Goal: Navigation & Orientation: Find specific page/section

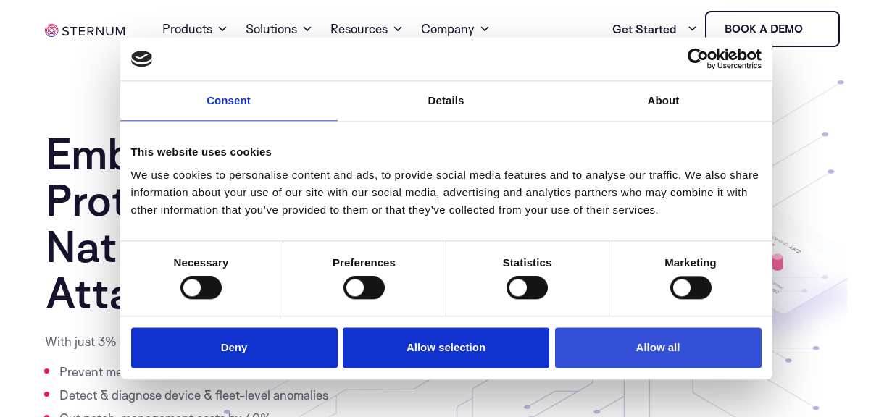
click at [656, 338] on button "Allow all" at bounding box center [658, 347] width 206 height 41
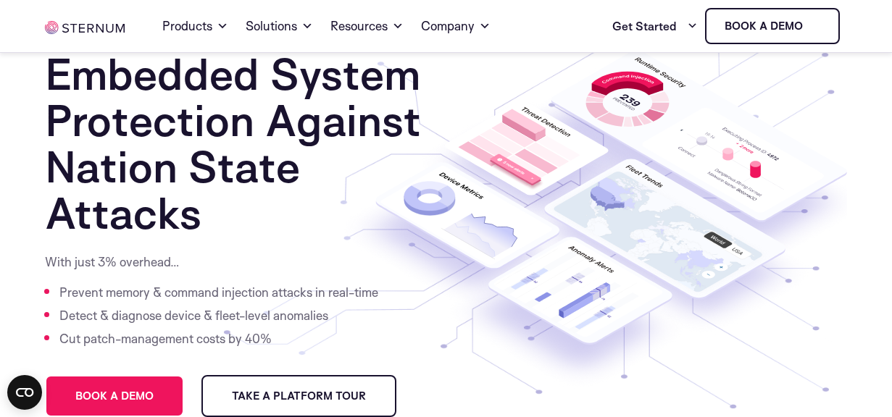
scroll to position [72, 0]
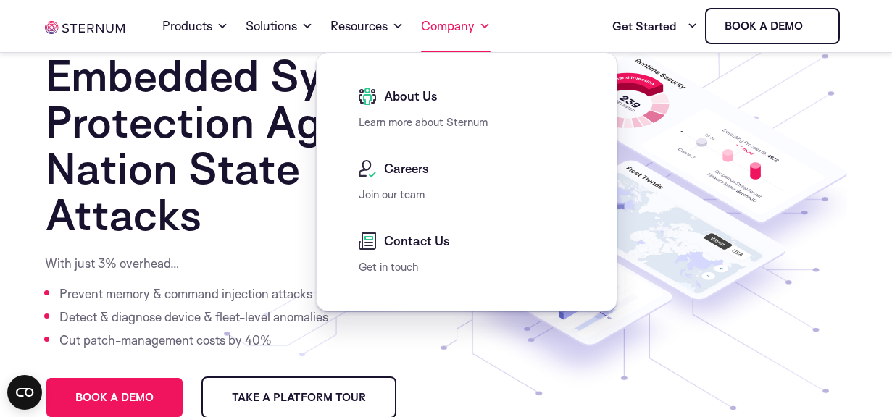
click at [468, 32] on link "Company" at bounding box center [456, 26] width 70 height 52
click at [430, 104] on span "About Us" at bounding box center [408, 96] width 57 height 17
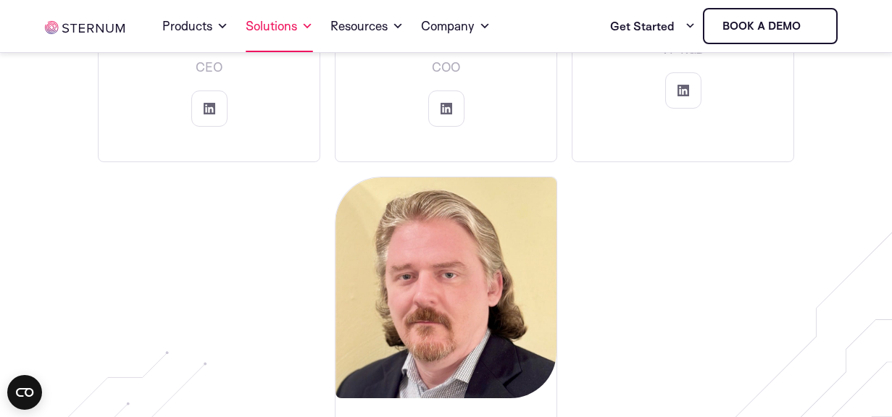
scroll to position [2535, 0]
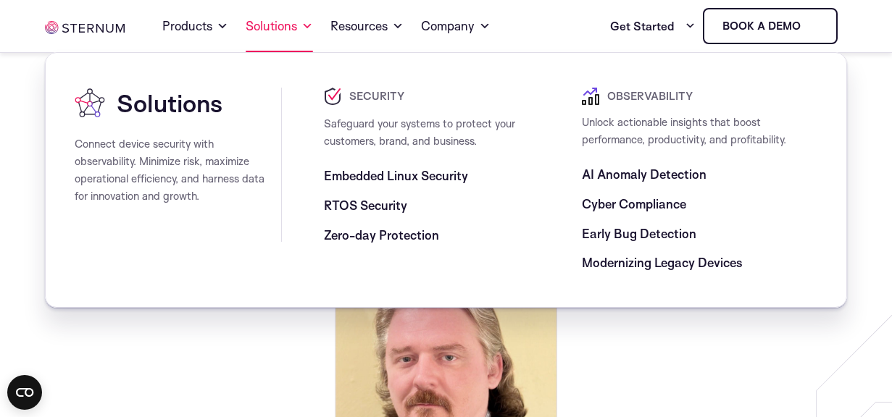
click at [275, 22] on link "Solutions" at bounding box center [279, 26] width 67 height 52
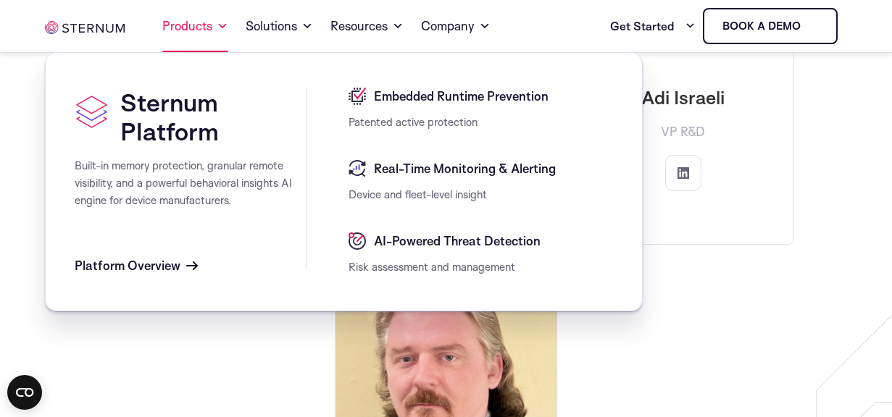
click at [195, 23] on link "Products" at bounding box center [195, 26] width 66 height 52
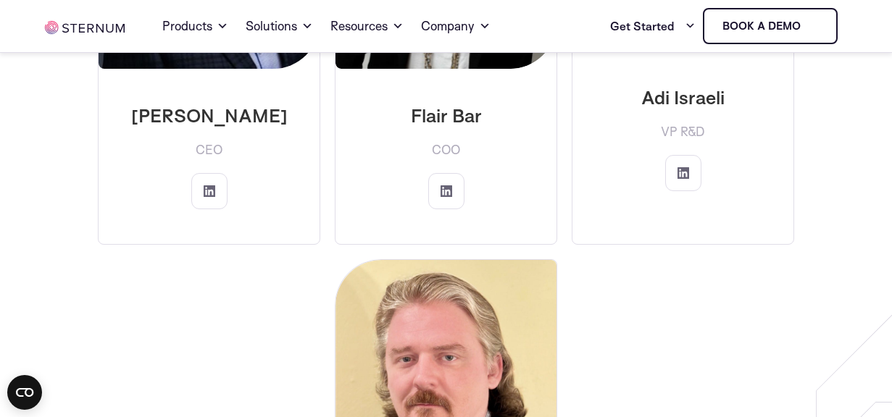
click at [161, 293] on div "[PERSON_NAME] CEO Flair Bar COO" at bounding box center [446, 243] width 803 height 829
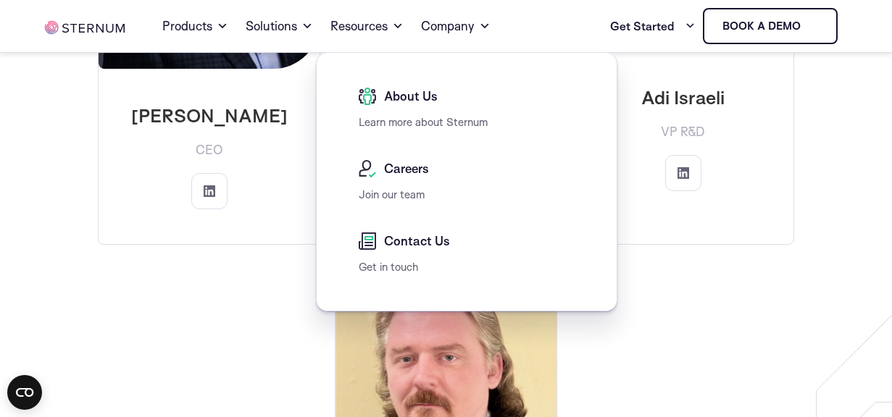
click at [399, 172] on span "Careers" at bounding box center [404, 168] width 49 height 17
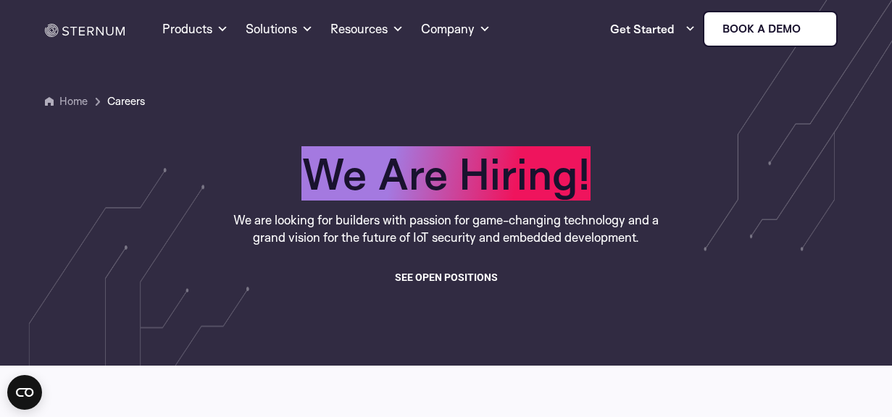
click at [476, 273] on span "see open positions" at bounding box center [446, 277] width 103 height 17
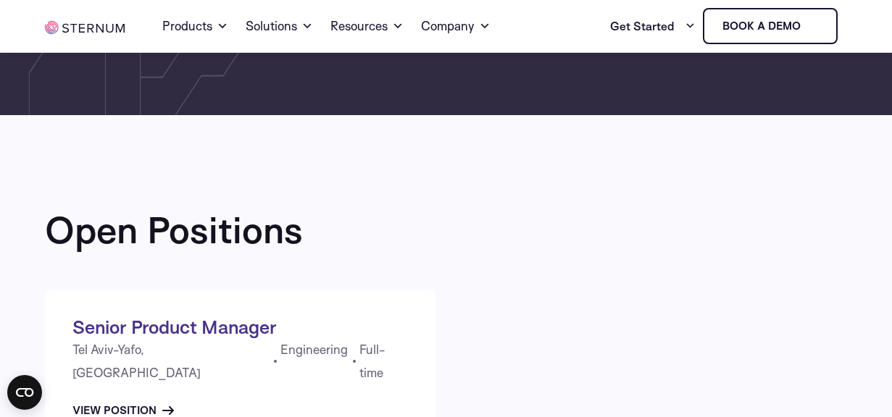
scroll to position [233, 0]
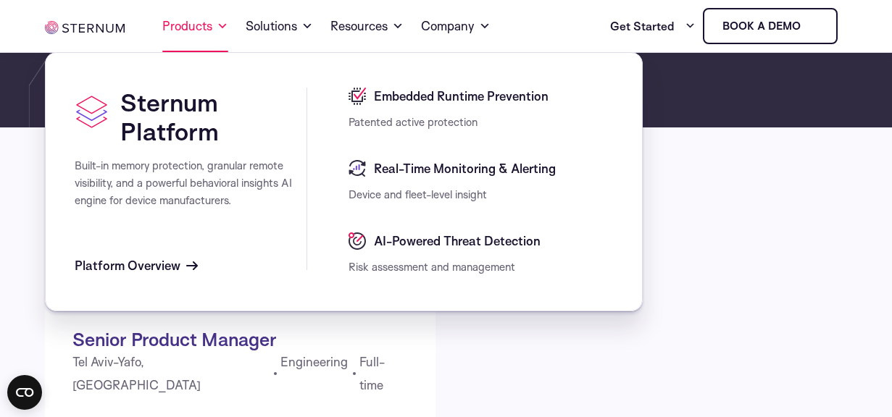
click at [196, 25] on link "Products" at bounding box center [195, 26] width 66 height 52
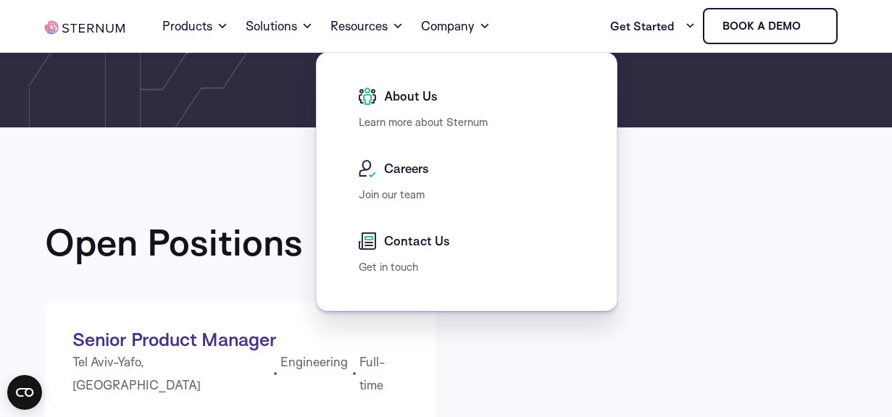
click at [400, 243] on span "Contact Us" at bounding box center [415, 241] width 70 height 17
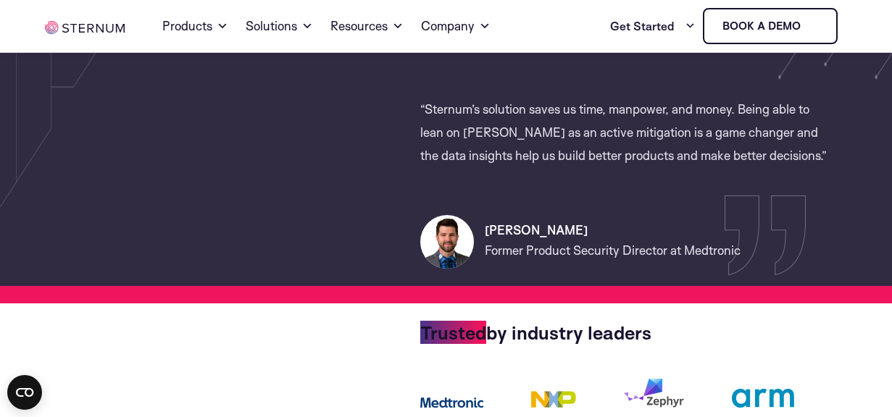
scroll to position [290, 0]
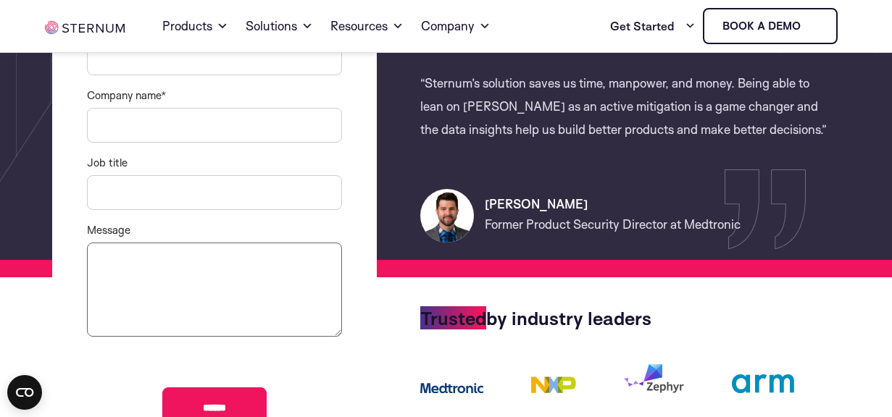
click at [865, 317] on section "First name * Last name * Email * Phone number * Company name * Job title Messag…" at bounding box center [446, 156] width 892 height 627
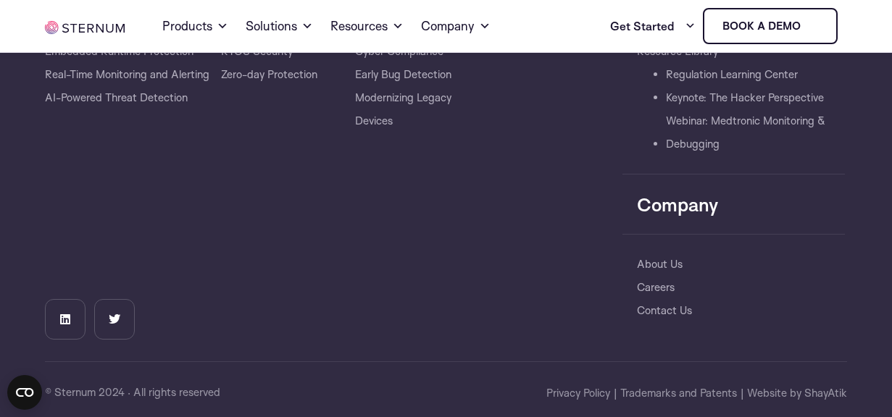
scroll to position [1043, 0]
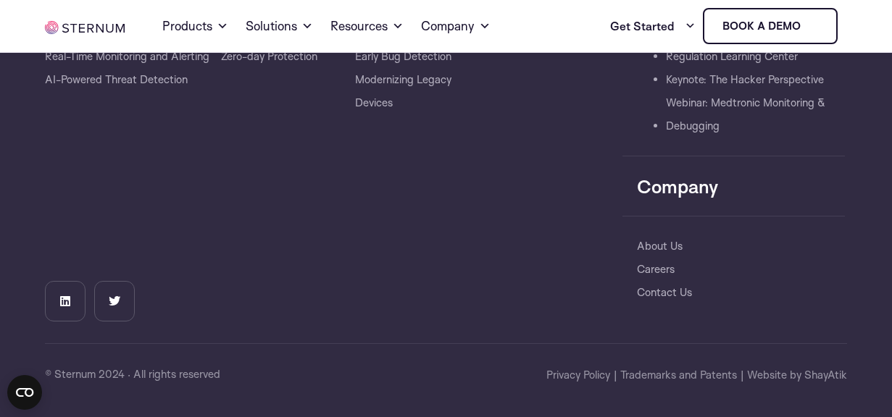
click at [146, 2] on ul "Home Products Sternum Platform Built-in memory protection, granular remote visi…" at bounding box center [325, 26] width 401 height 52
